Goal: Transaction & Acquisition: Purchase product/service

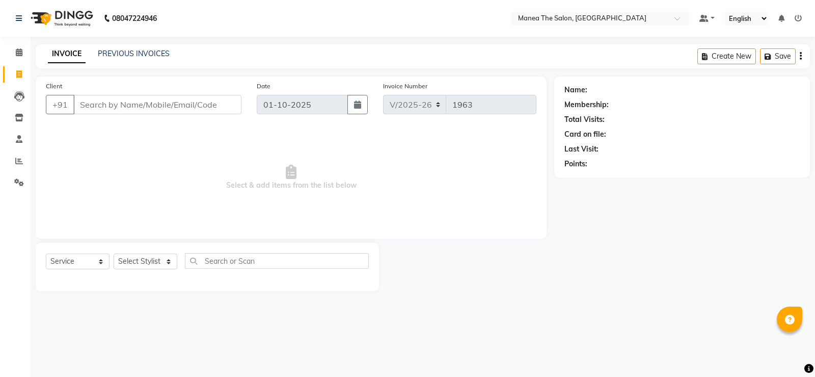
select select "5514"
select select "service"
click at [162, 258] on select "Select Stylist [PERSON_NAME] [PERSON_NAME] [PERSON_NAME] [PERSON_NAME] [PERSON_…" at bounding box center [146, 261] width 64 height 16
select select "90675"
click at [114, 253] on select "Select Stylist [PERSON_NAME] [PERSON_NAME] [PERSON_NAME] [PERSON_NAME] [PERSON_…" at bounding box center [146, 261] width 64 height 16
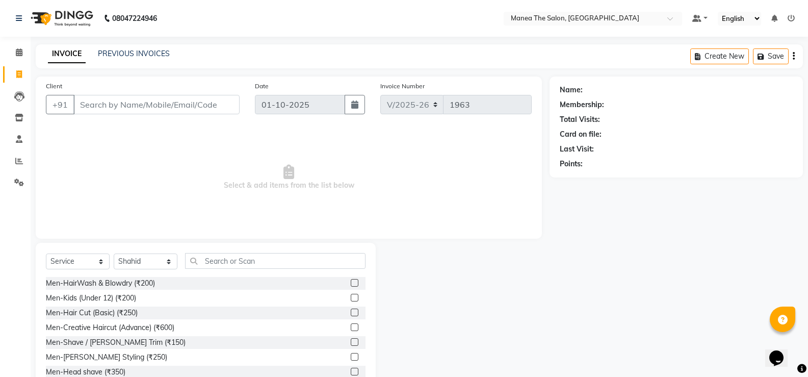
click at [351, 312] on label at bounding box center [355, 312] width 8 height 8
click at [351, 312] on input "checkbox" at bounding box center [354, 312] width 7 height 7
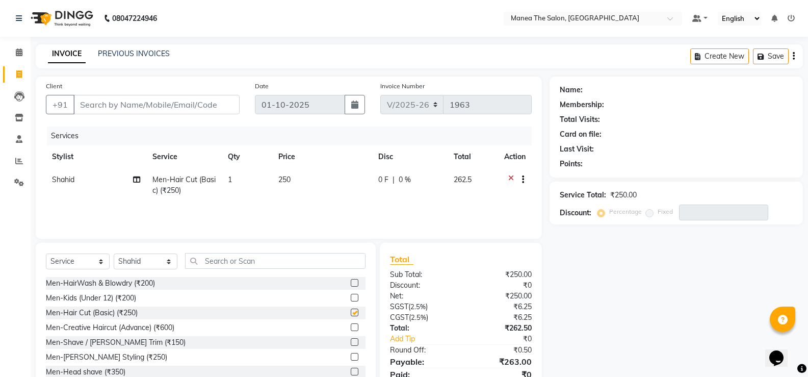
checkbox input "false"
click at [248, 260] on input "text" at bounding box center [275, 261] width 180 height 16
click at [351, 341] on label at bounding box center [355, 342] width 8 height 8
click at [351, 341] on input "checkbox" at bounding box center [354, 342] width 7 height 7
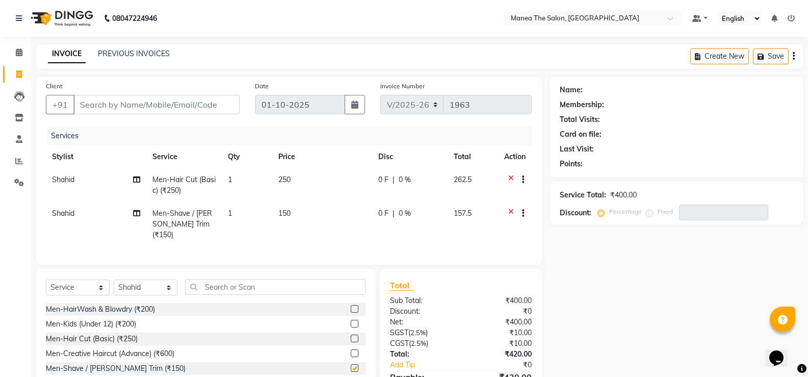
checkbox input "false"
click at [103, 98] on input "Client" at bounding box center [156, 104] width 166 height 19
type input "9"
type input "0"
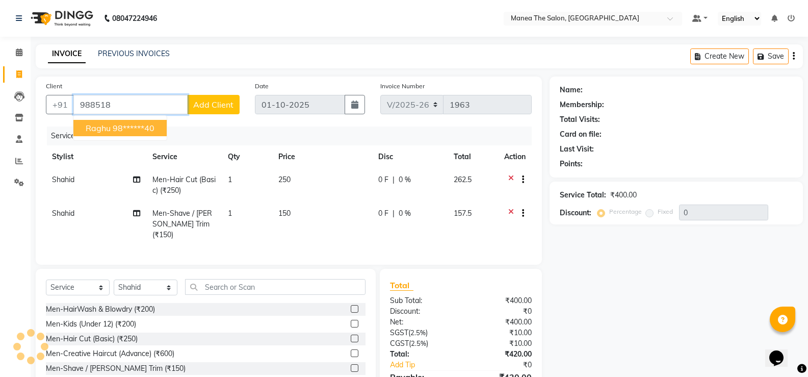
click at [130, 133] on button "[PERSON_NAME] 98******40" at bounding box center [119, 128] width 93 height 16
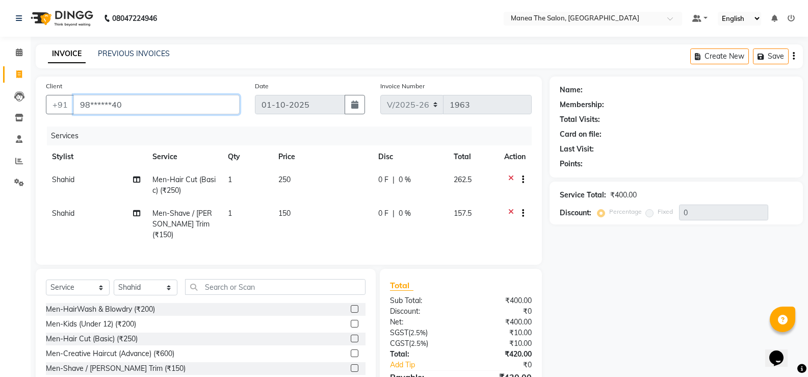
type input "98******40"
select select "1: Object"
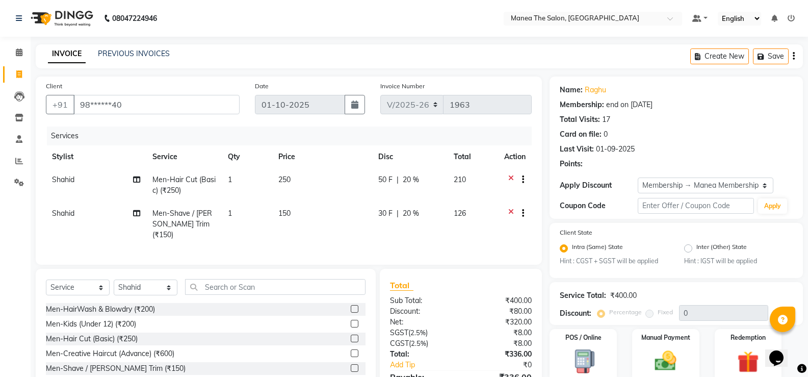
type input "20"
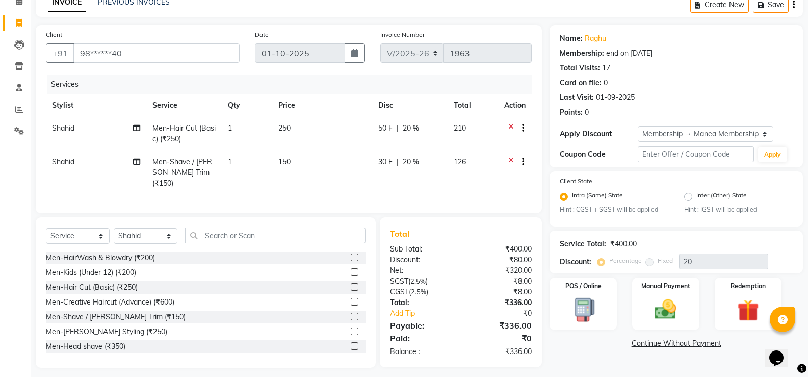
scroll to position [55, 0]
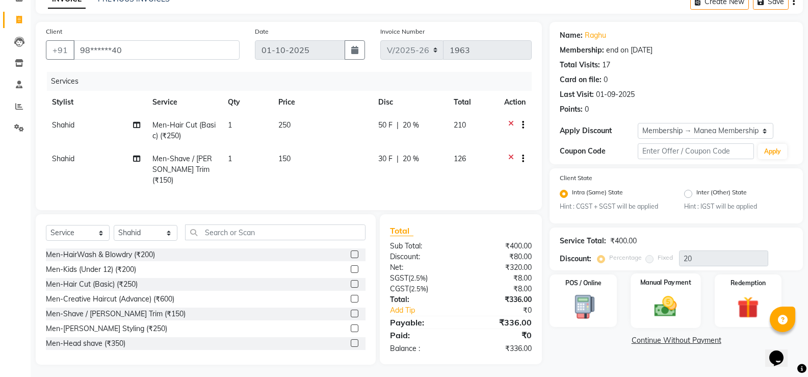
click at [660, 312] on img at bounding box center [665, 307] width 36 height 26
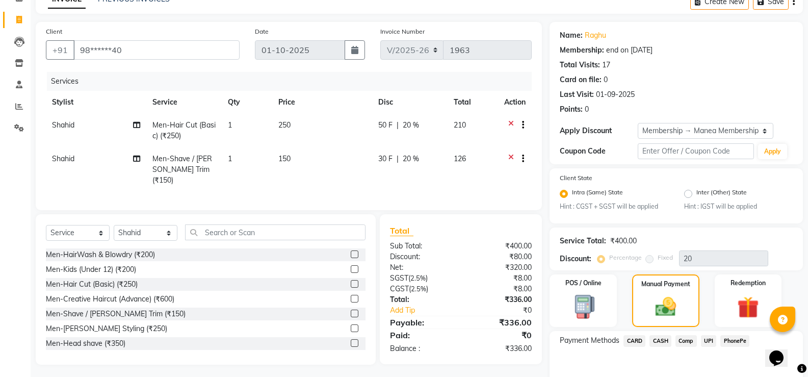
click at [637, 338] on span "CARD" at bounding box center [634, 341] width 22 height 12
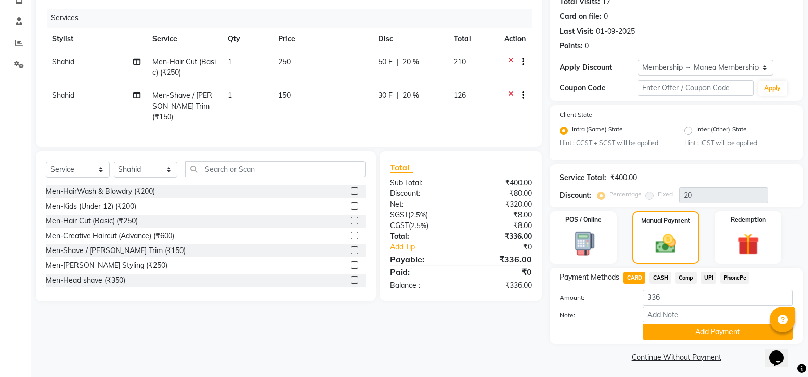
scroll to position [121, 0]
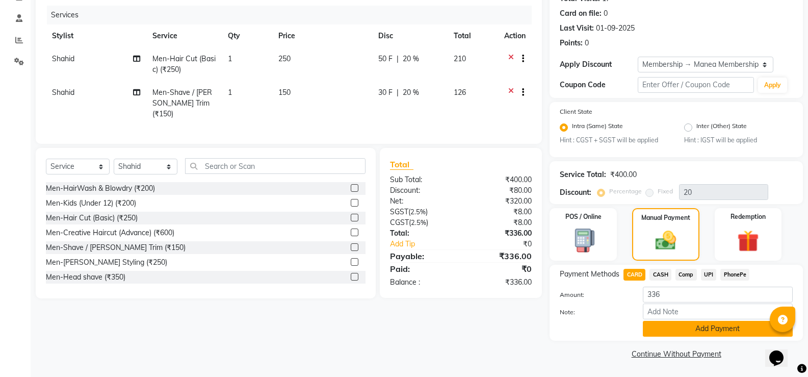
click at [723, 328] on button "Add Payment" at bounding box center [718, 329] width 150 height 16
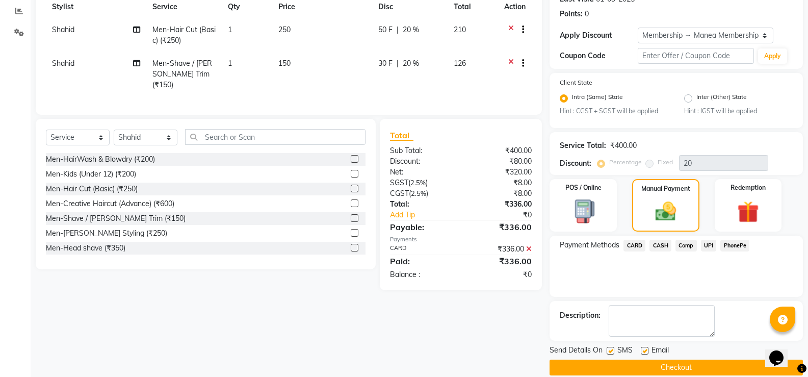
scroll to position [164, 0]
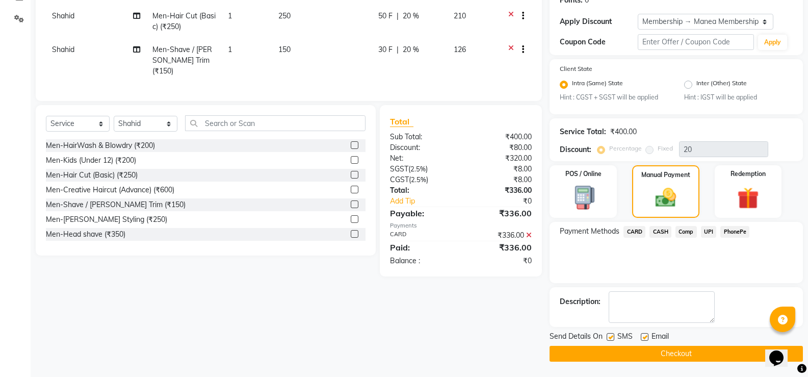
click at [718, 353] on button "Checkout" at bounding box center [675, 354] width 253 height 16
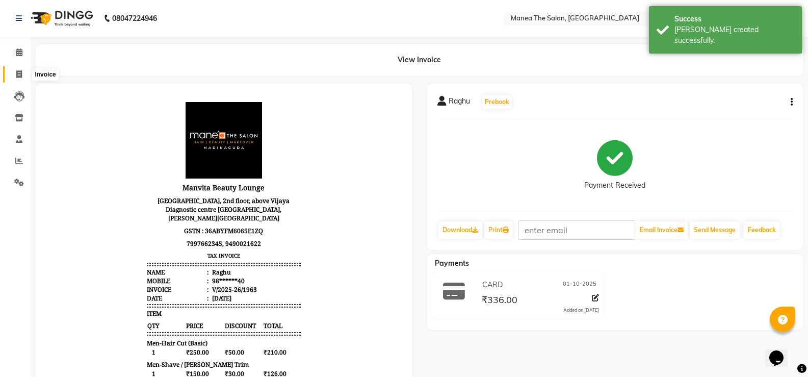
click at [16, 73] on icon at bounding box center [19, 74] width 6 height 8
select select "service"
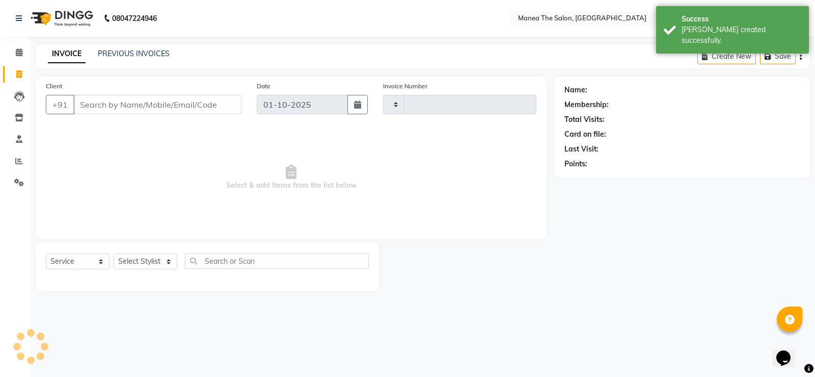
type input "1964"
select select "5514"
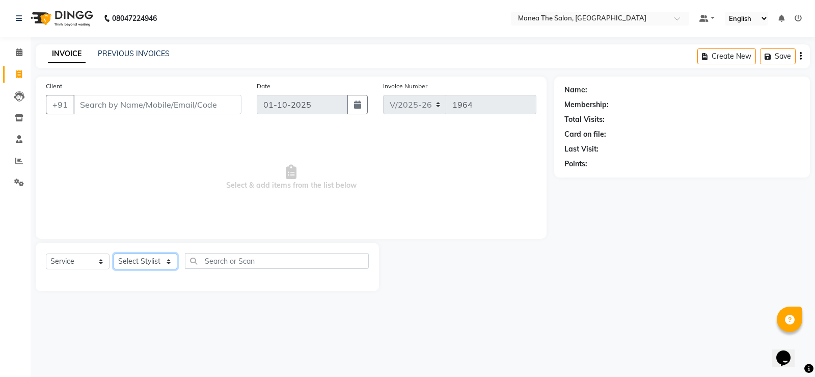
click at [163, 261] on select "Select Stylist [PERSON_NAME] [PERSON_NAME] [PERSON_NAME] [PERSON_NAME] [PERSON_…" at bounding box center [146, 261] width 64 height 16
select select "62913"
click at [114, 253] on select "Select Stylist [PERSON_NAME] [PERSON_NAME] [PERSON_NAME] [PERSON_NAME] [PERSON_…" at bounding box center [146, 261] width 64 height 16
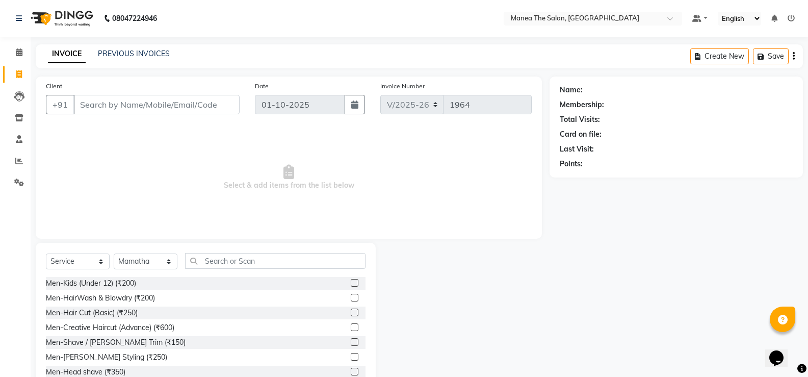
drag, startPoint x: 347, startPoint y: 314, endPoint x: 341, endPoint y: 314, distance: 5.6
click at [351, 314] on label at bounding box center [355, 312] width 8 height 8
click at [351, 314] on input "checkbox" at bounding box center [354, 312] width 7 height 7
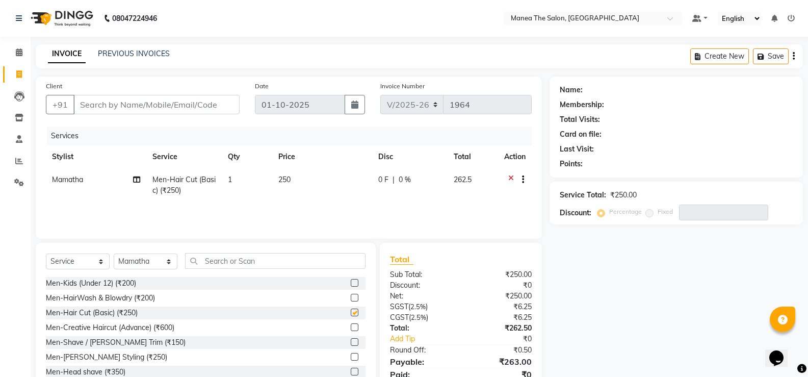
checkbox input "false"
click at [156, 102] on input "Client" at bounding box center [156, 104] width 166 height 19
type input "9"
type input "0"
type input "9948147000"
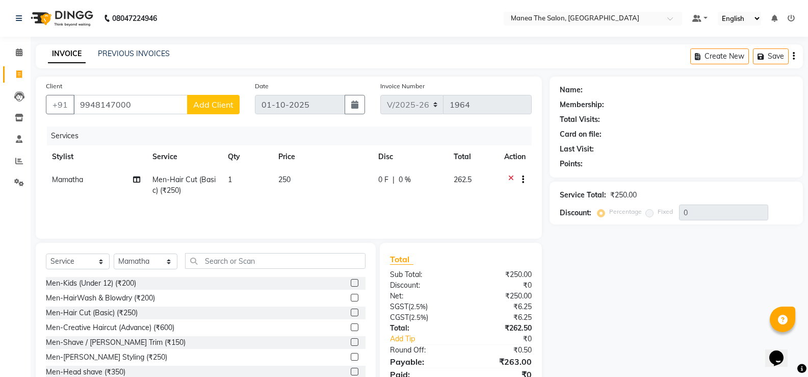
click at [198, 101] on span "Add Client" at bounding box center [213, 104] width 40 height 10
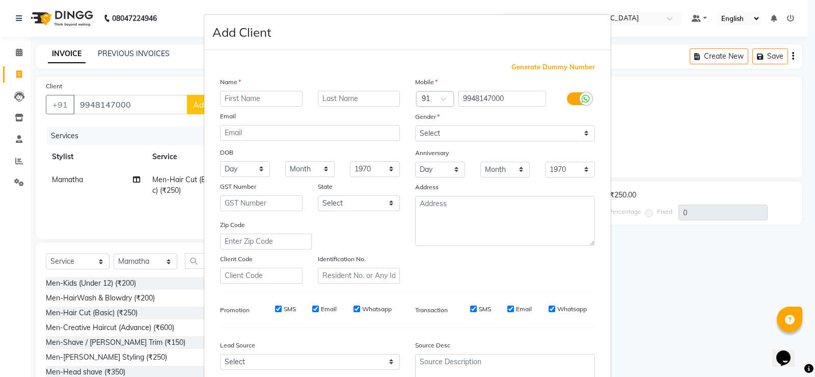
click at [266, 99] on input "text" at bounding box center [261, 99] width 83 height 16
click at [266, 100] on input "text" at bounding box center [261, 99] width 83 height 16
click at [267, 100] on input "text" at bounding box center [261, 99] width 83 height 16
click at [268, 99] on input "text" at bounding box center [261, 99] width 83 height 16
click at [273, 100] on input "text" at bounding box center [261, 99] width 83 height 16
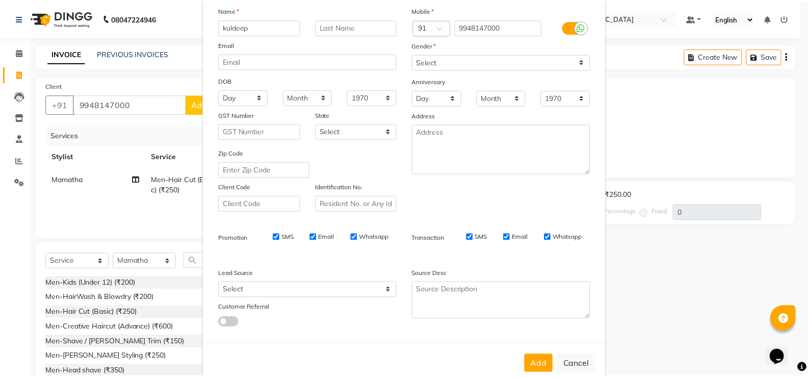
scroll to position [94, 0]
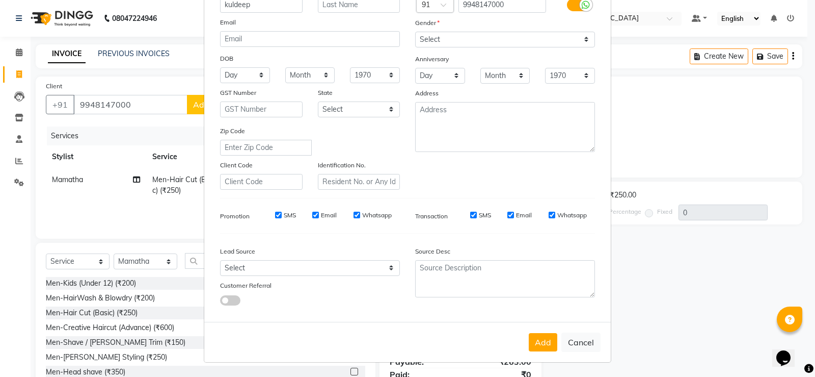
type input "kuldeep"
click at [388, 266] on select "Select Walk-in Referral Internet Friend Word of Mouth Advertisement Facebook Ju…" at bounding box center [310, 268] width 180 height 16
select select "35658"
click at [220, 260] on select "Select Walk-in Referral Internet Friend Word of Mouth Advertisement Facebook Ju…" at bounding box center [310, 268] width 180 height 16
click at [578, 37] on select "Select [DEMOGRAPHIC_DATA] [DEMOGRAPHIC_DATA] Other Prefer Not To Say" at bounding box center [505, 40] width 180 height 16
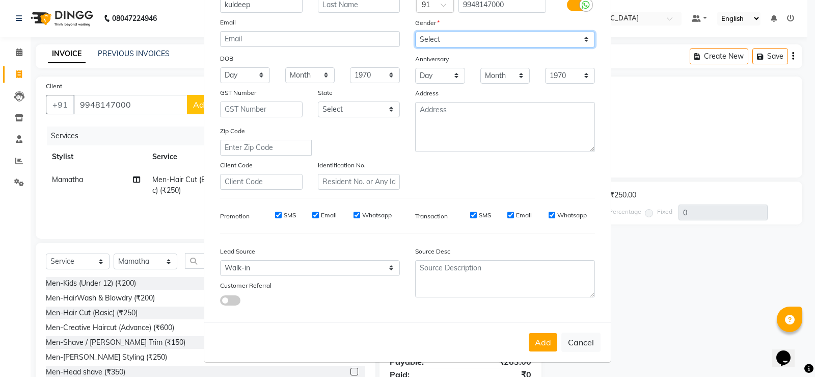
select select "[DEMOGRAPHIC_DATA]"
click at [415, 32] on select "Select [DEMOGRAPHIC_DATA] [DEMOGRAPHIC_DATA] Other Prefer Not To Say" at bounding box center [505, 40] width 180 height 16
click at [559, 69] on select "1970 1971 1972 1973 1974 1975 1976 1977 1978 1979 1980 1981 1982 1983 1984 1985…" at bounding box center [570, 76] width 50 height 16
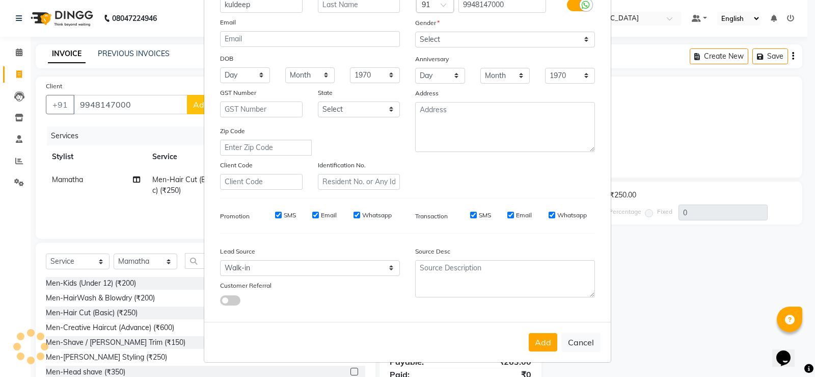
click at [536, 349] on button "Add" at bounding box center [543, 342] width 29 height 18
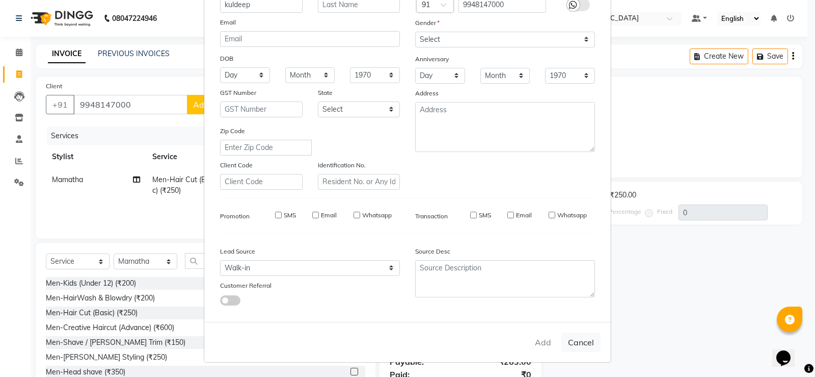
type input "99******00"
select select
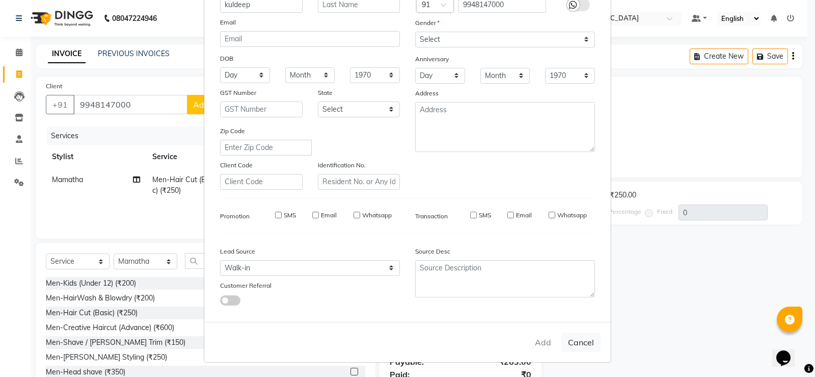
select select
checkbox input "false"
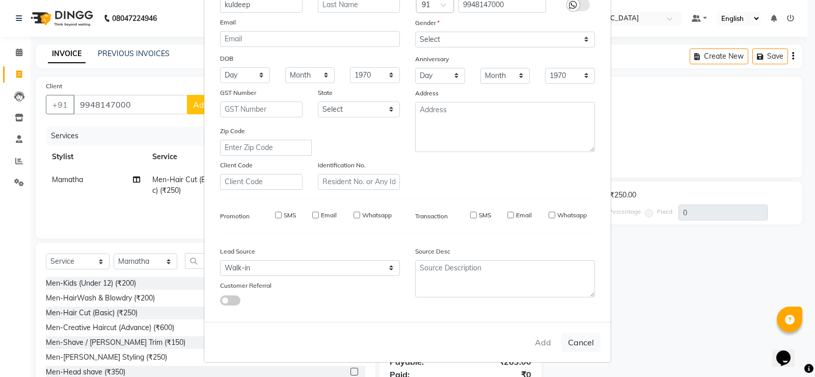
checkbox input "false"
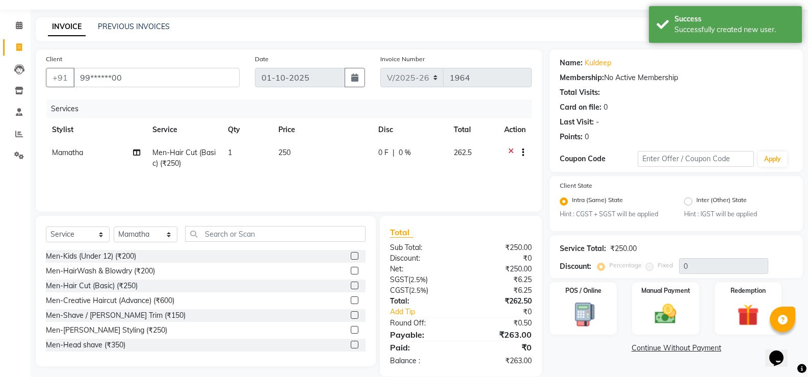
scroll to position [42, 0]
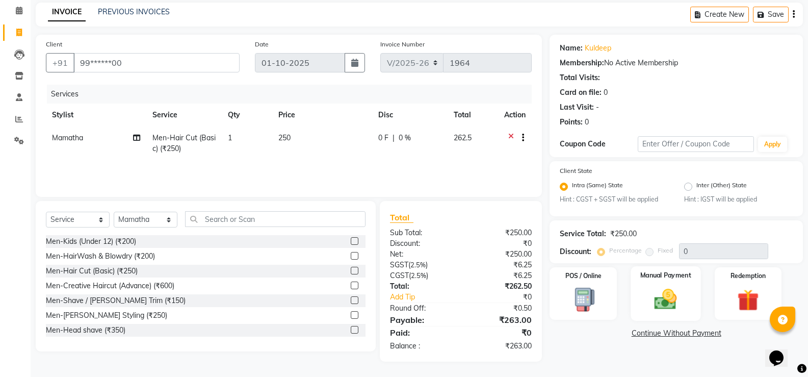
click at [657, 301] on img at bounding box center [665, 299] width 36 height 26
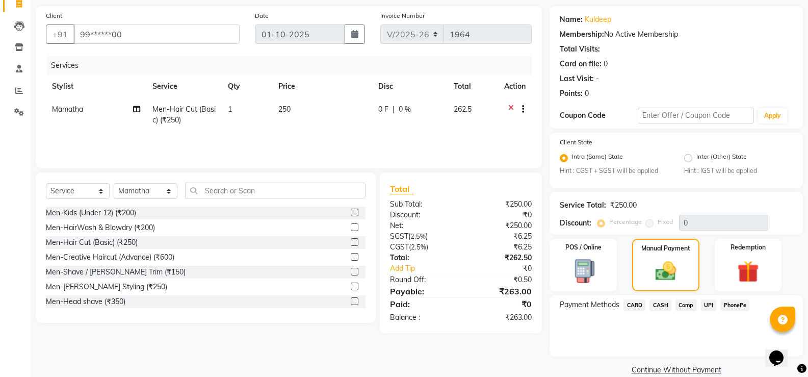
scroll to position [86, 0]
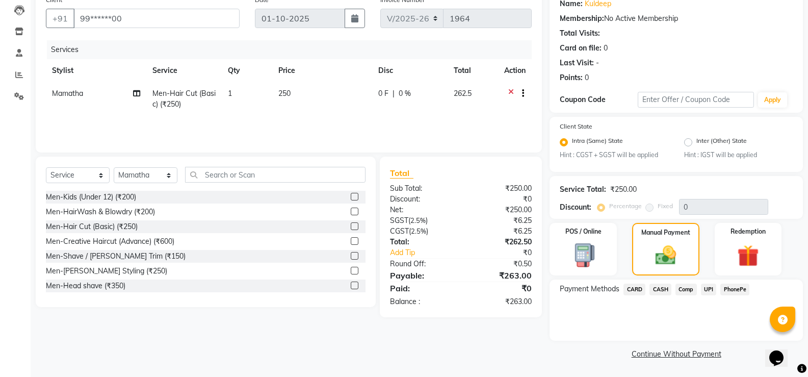
click at [709, 288] on span "UPI" at bounding box center [709, 289] width 16 height 12
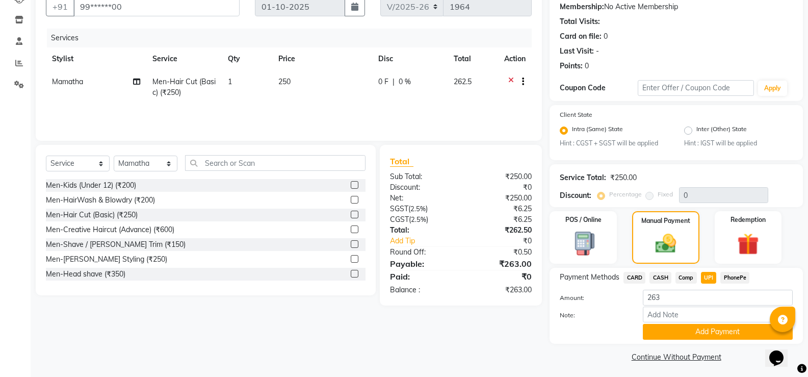
scroll to position [101, 0]
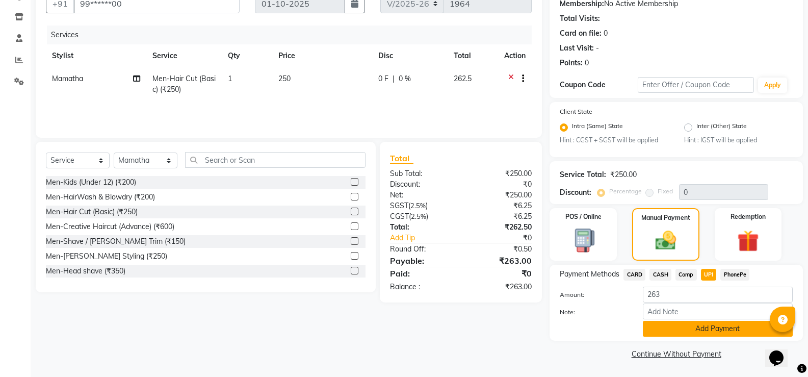
click at [694, 331] on button "Add Payment" at bounding box center [718, 329] width 150 height 16
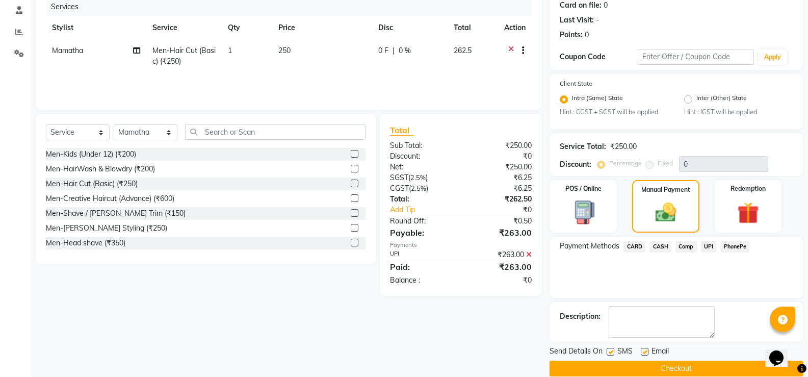
scroll to position [144, 0]
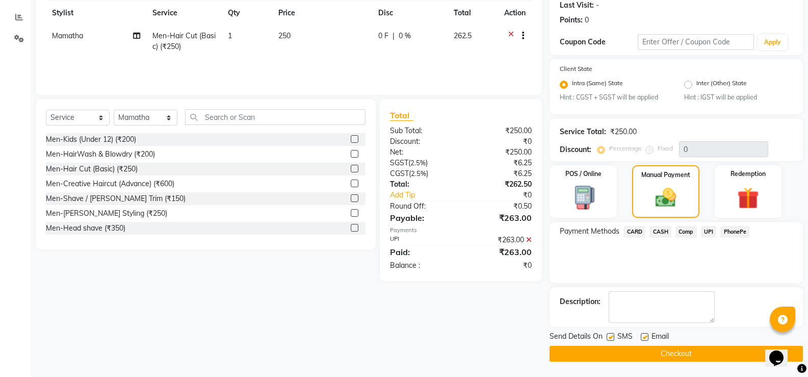
click at [649, 349] on button "Checkout" at bounding box center [675, 354] width 253 height 16
click at [648, 348] on div "Checkout" at bounding box center [675, 354] width 253 height 16
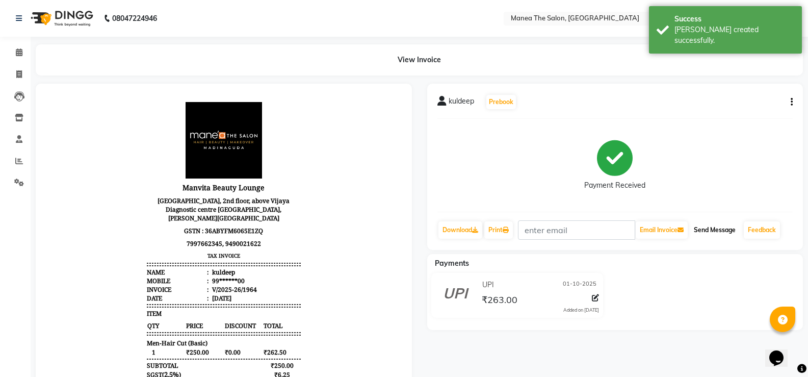
click at [718, 229] on button "Send Message" at bounding box center [715, 229] width 50 height 17
